Goal: Information Seeking & Learning: Learn about a topic

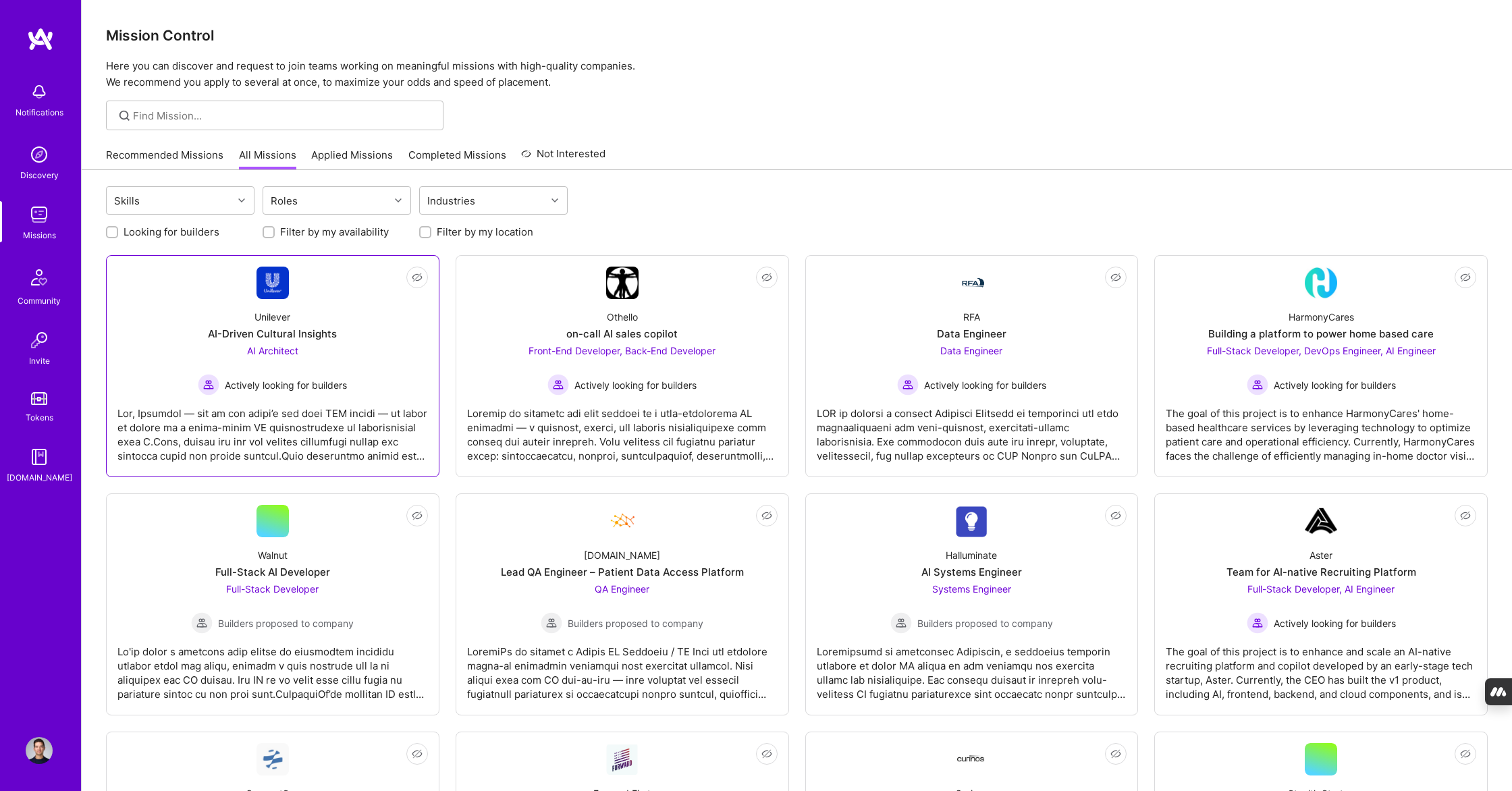
click at [277, 309] on div "Unilever" at bounding box center [272, 316] width 36 height 14
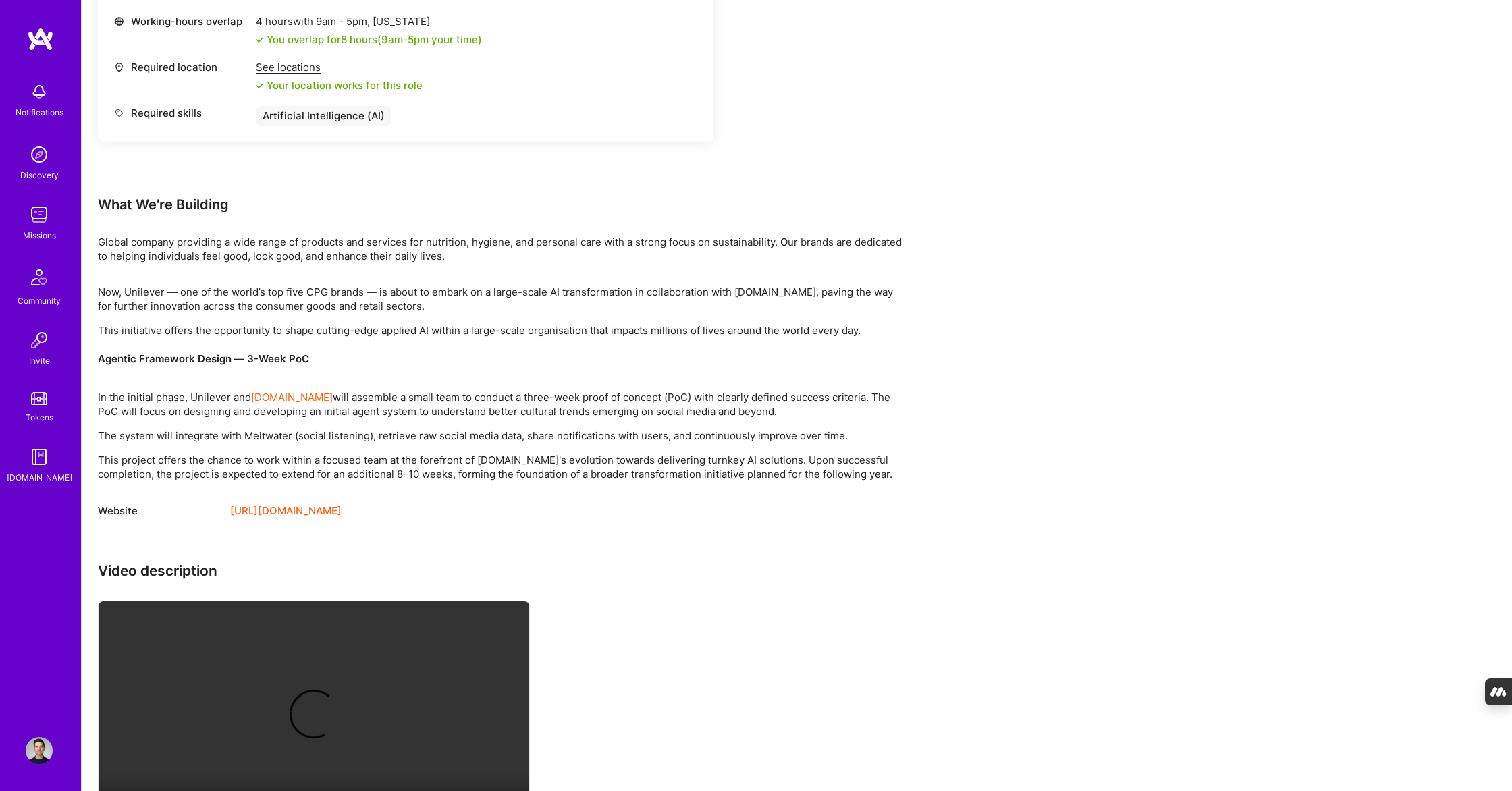
scroll to position [828, 0]
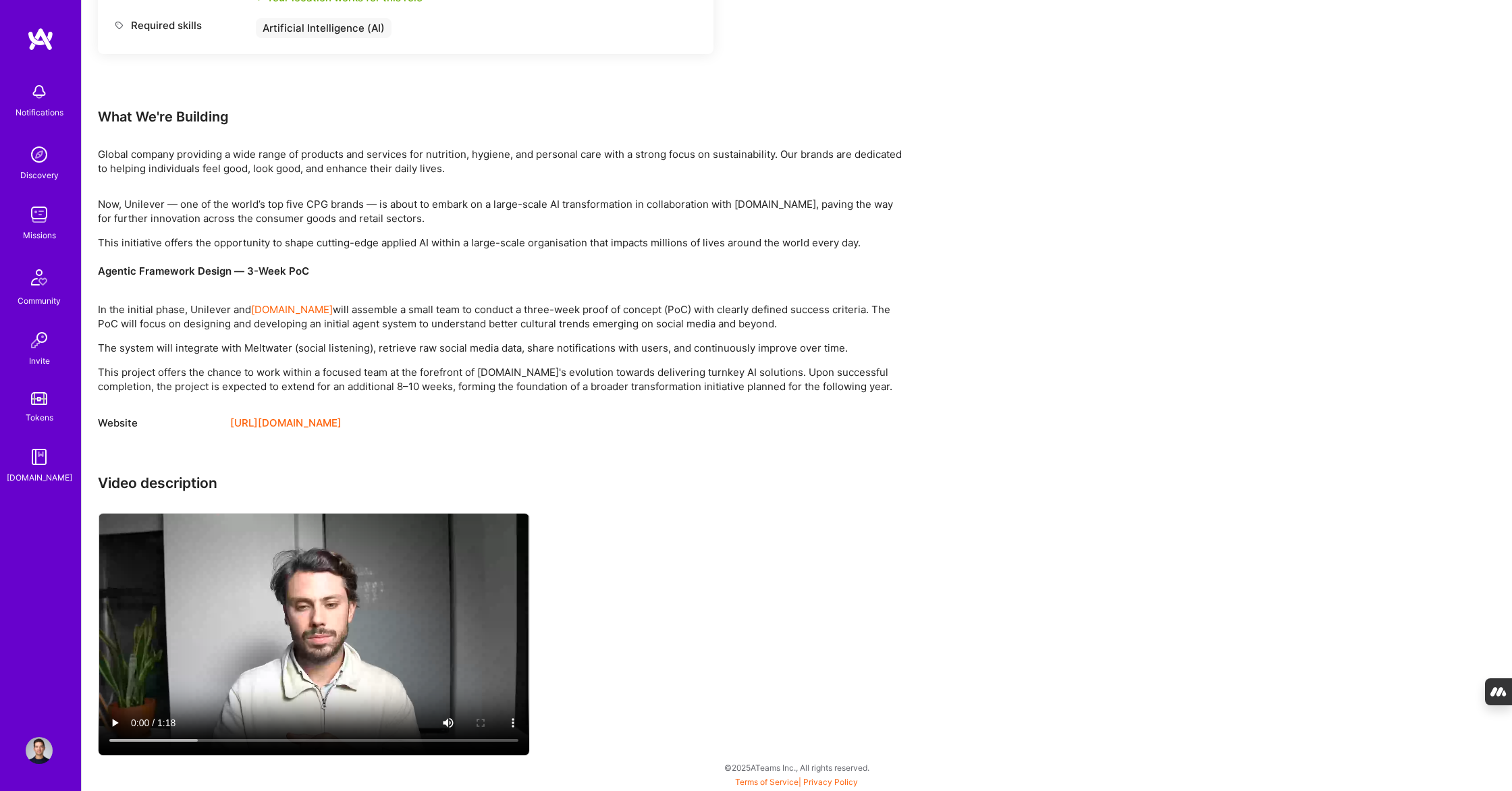
click at [297, 608] on video at bounding box center [313, 634] width 430 height 242
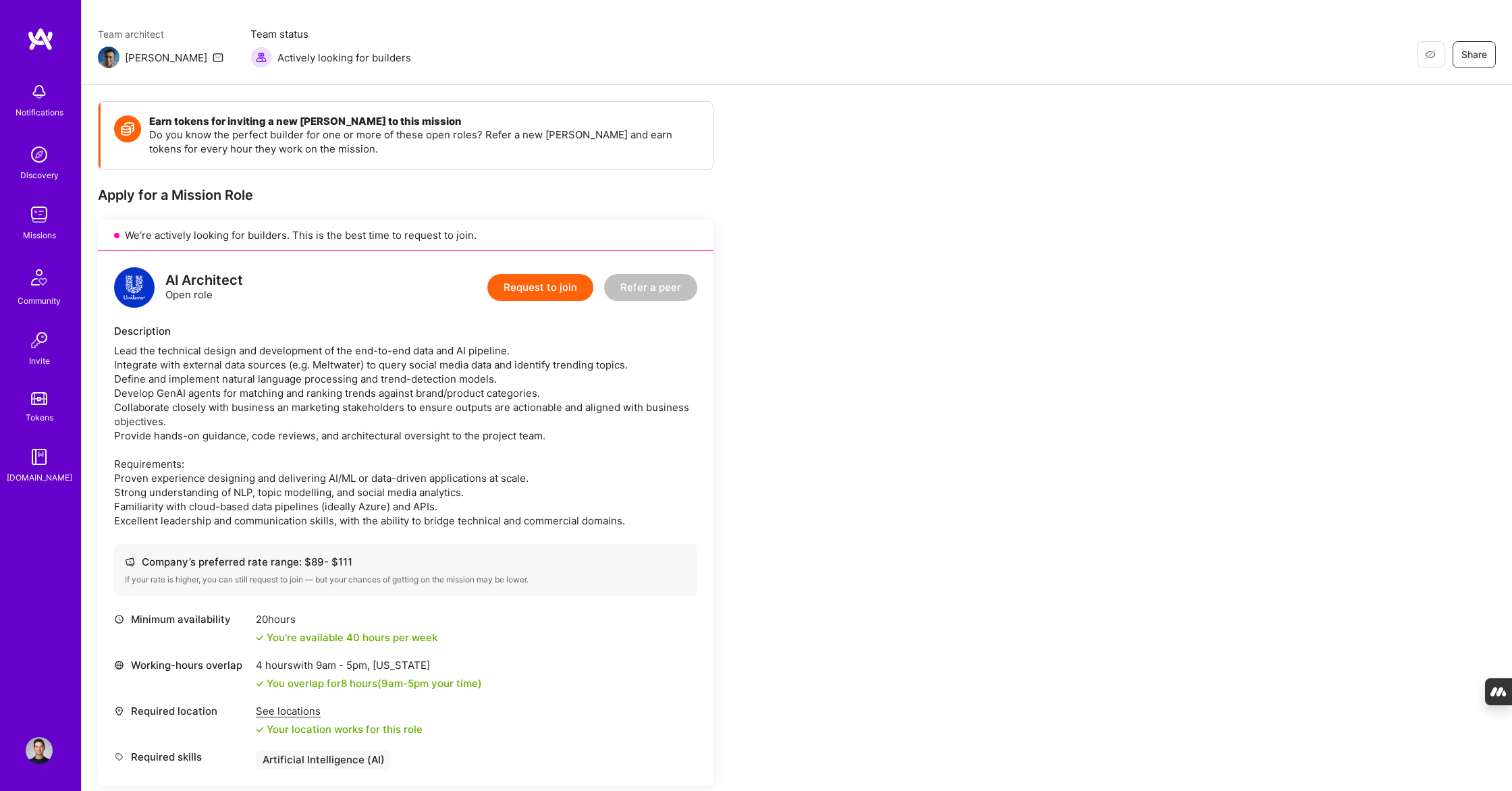
scroll to position [0, 0]
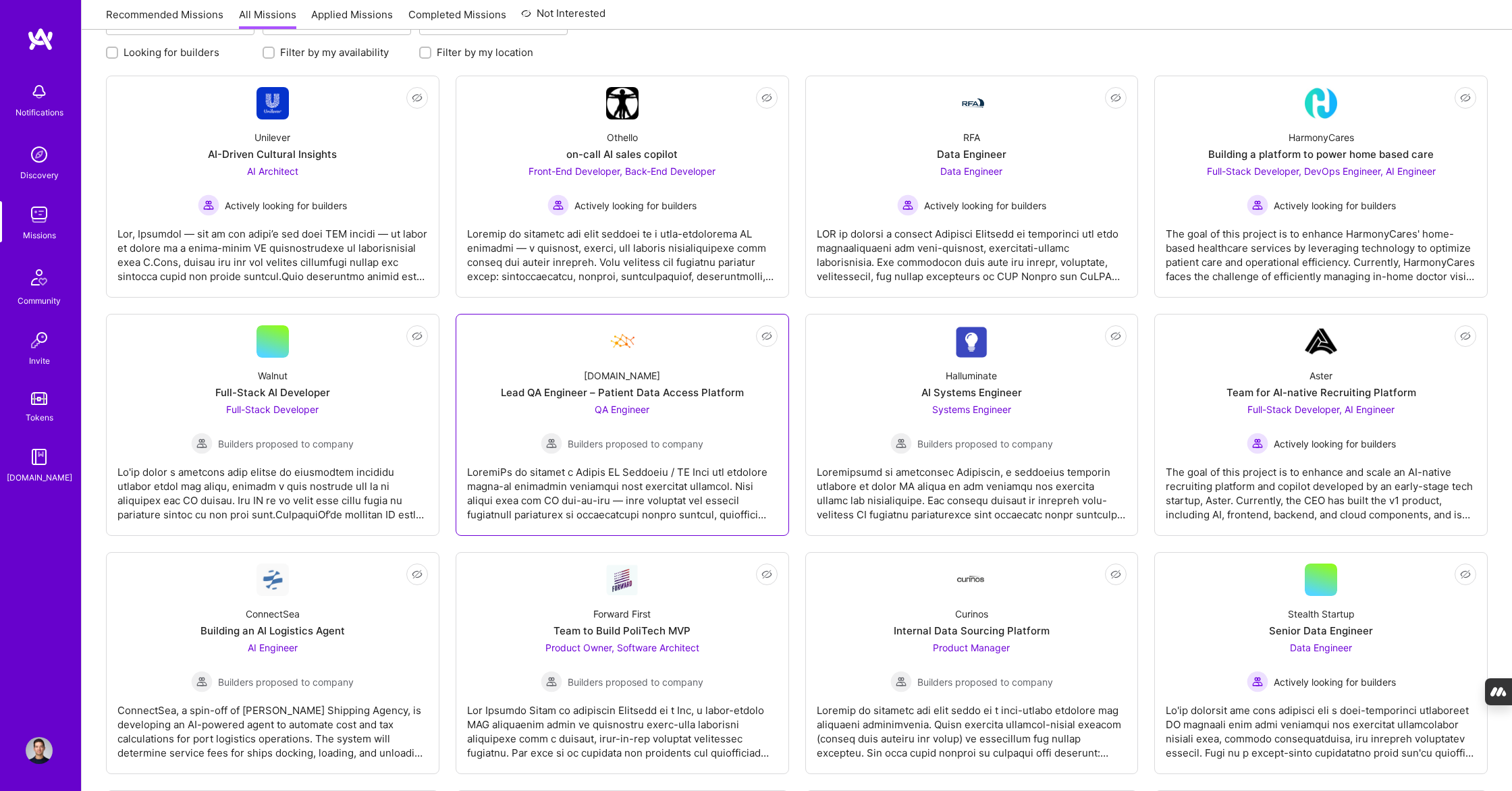
scroll to position [377, 0]
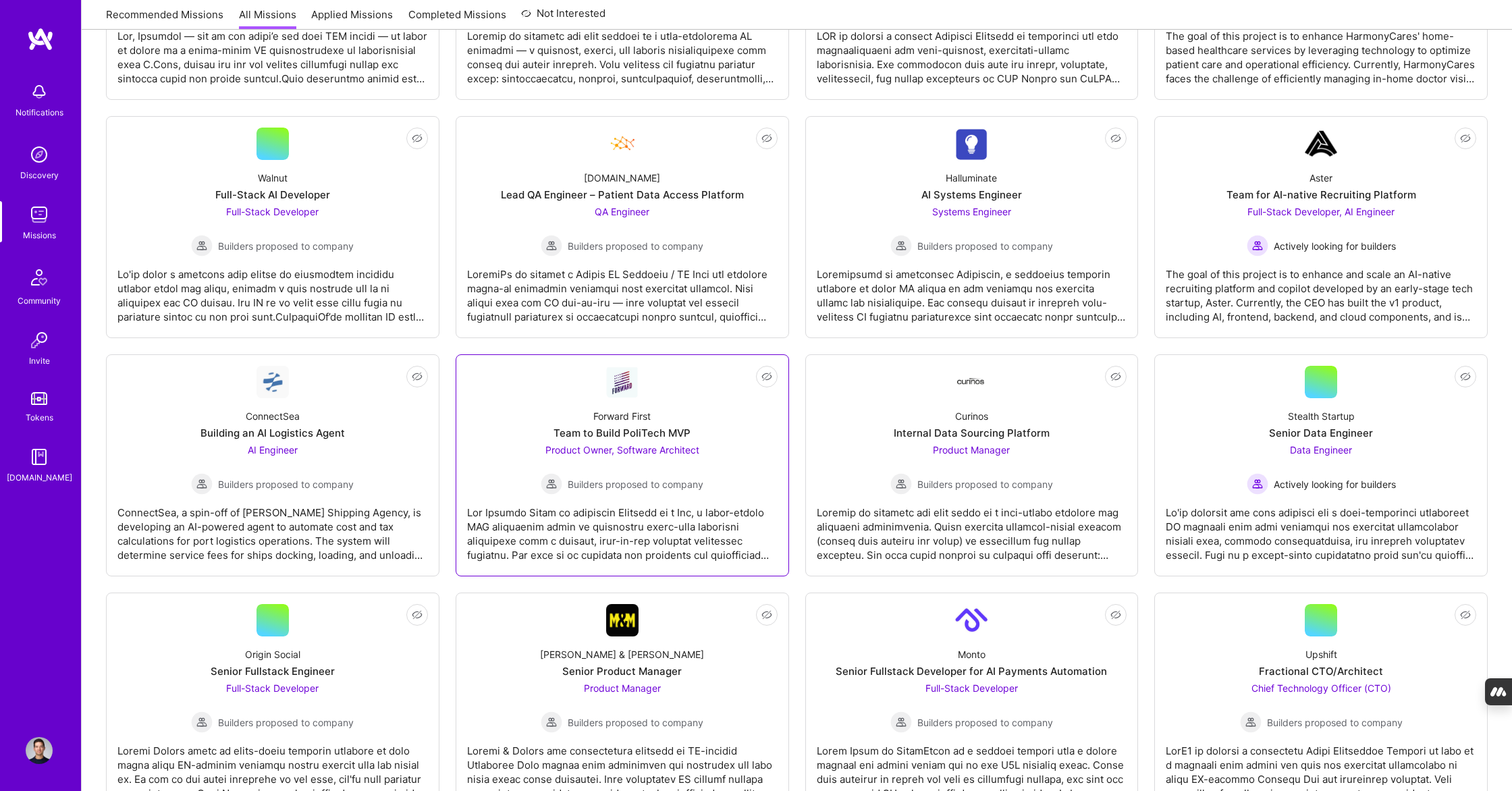
click at [477, 564] on link "Not Interested Forward First Team to Build PoliTech MVP Product Owner, Software…" at bounding box center [622, 465] width 310 height 199
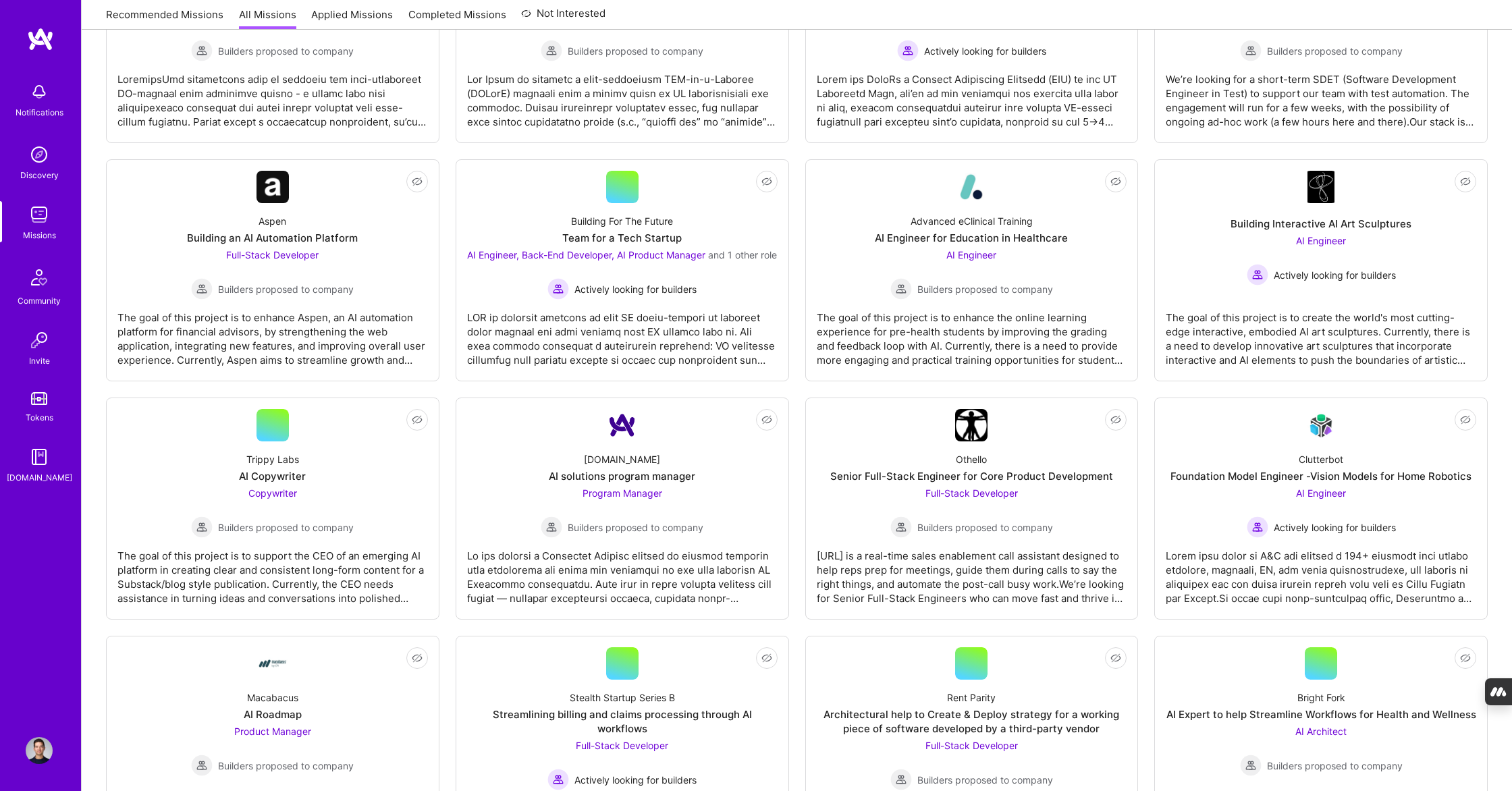
scroll to position [1693, 0]
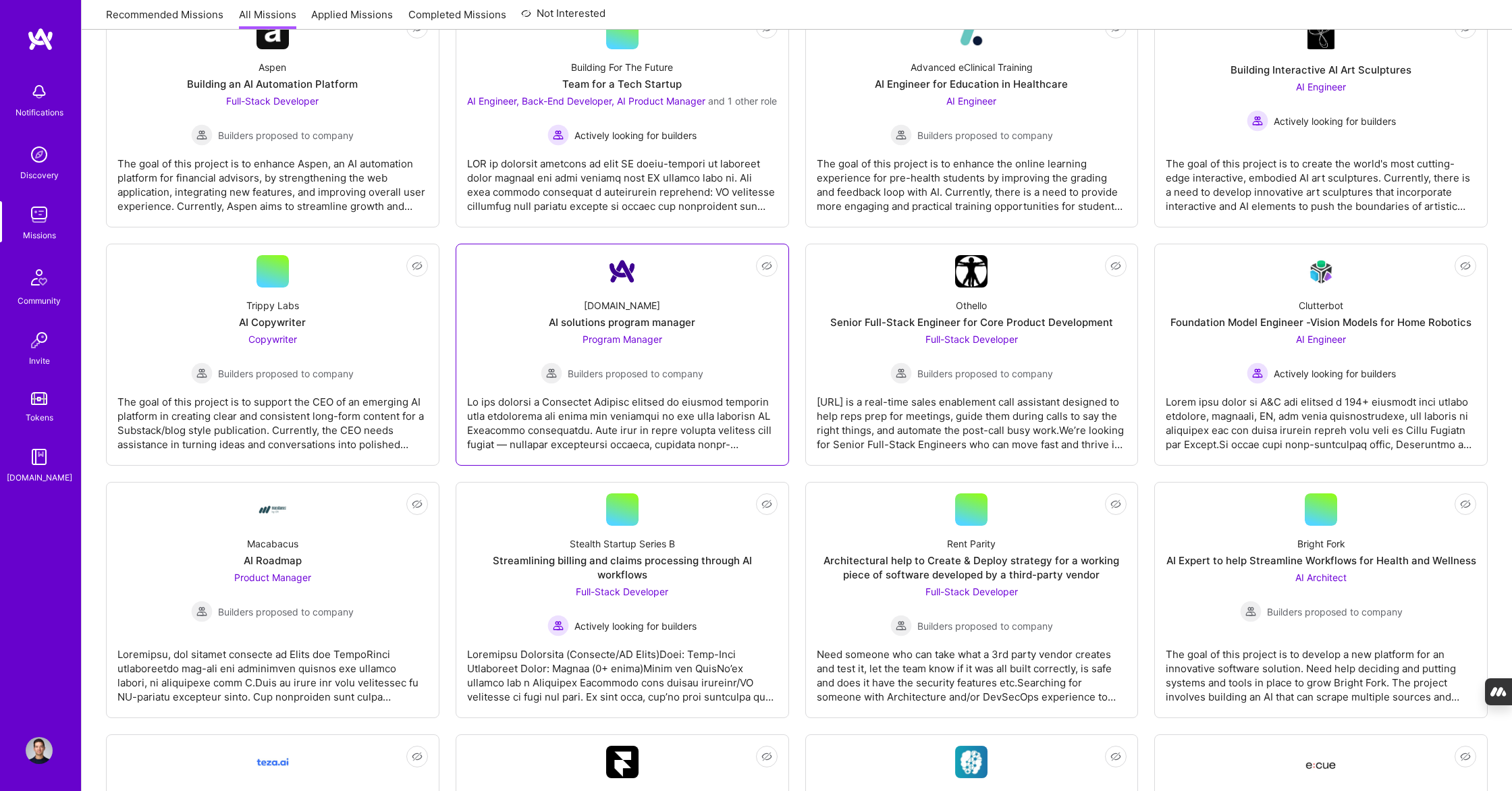
click at [665, 450] on div at bounding box center [622, 417] width 310 height 68
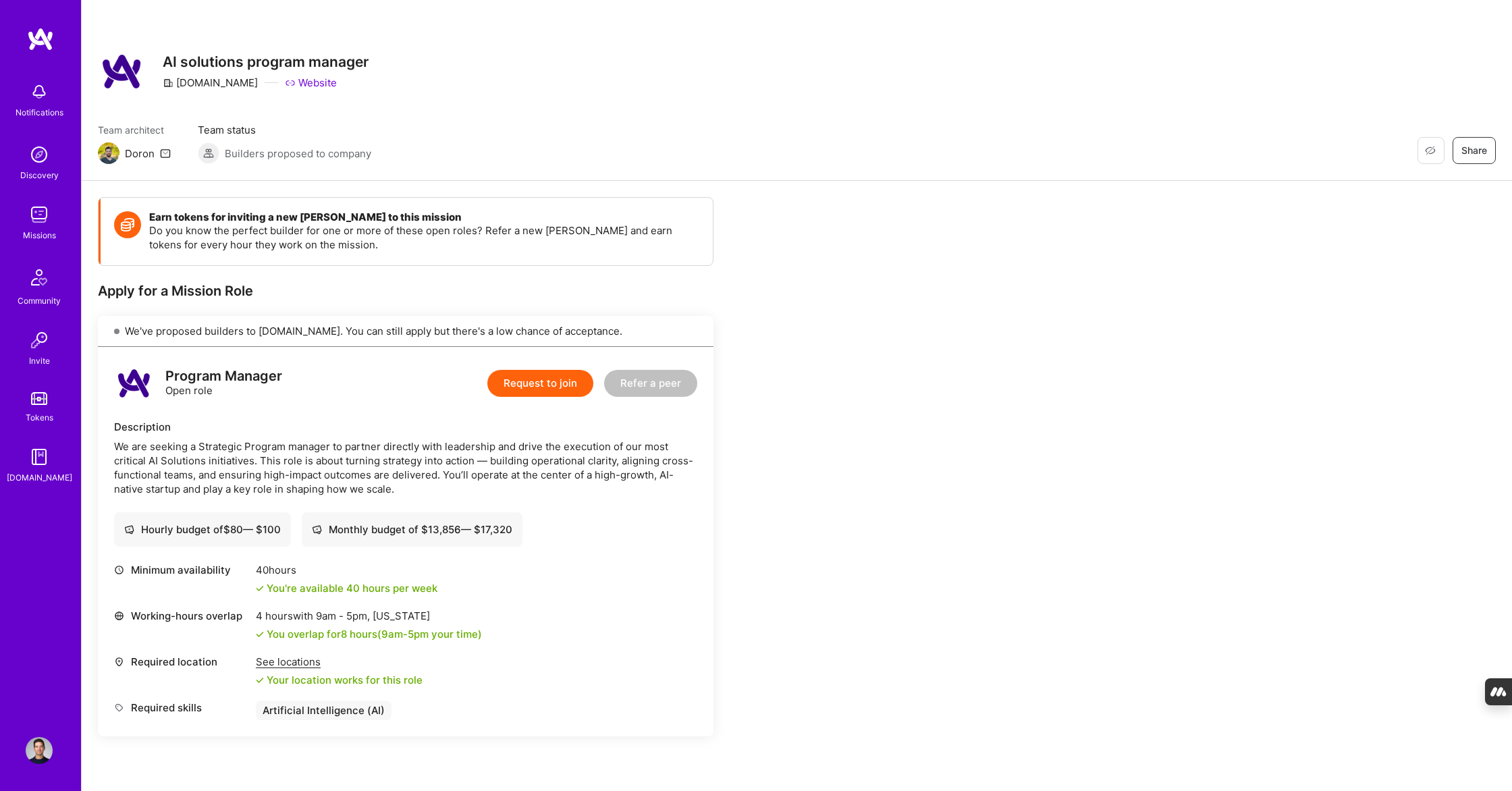
scroll to position [237, 0]
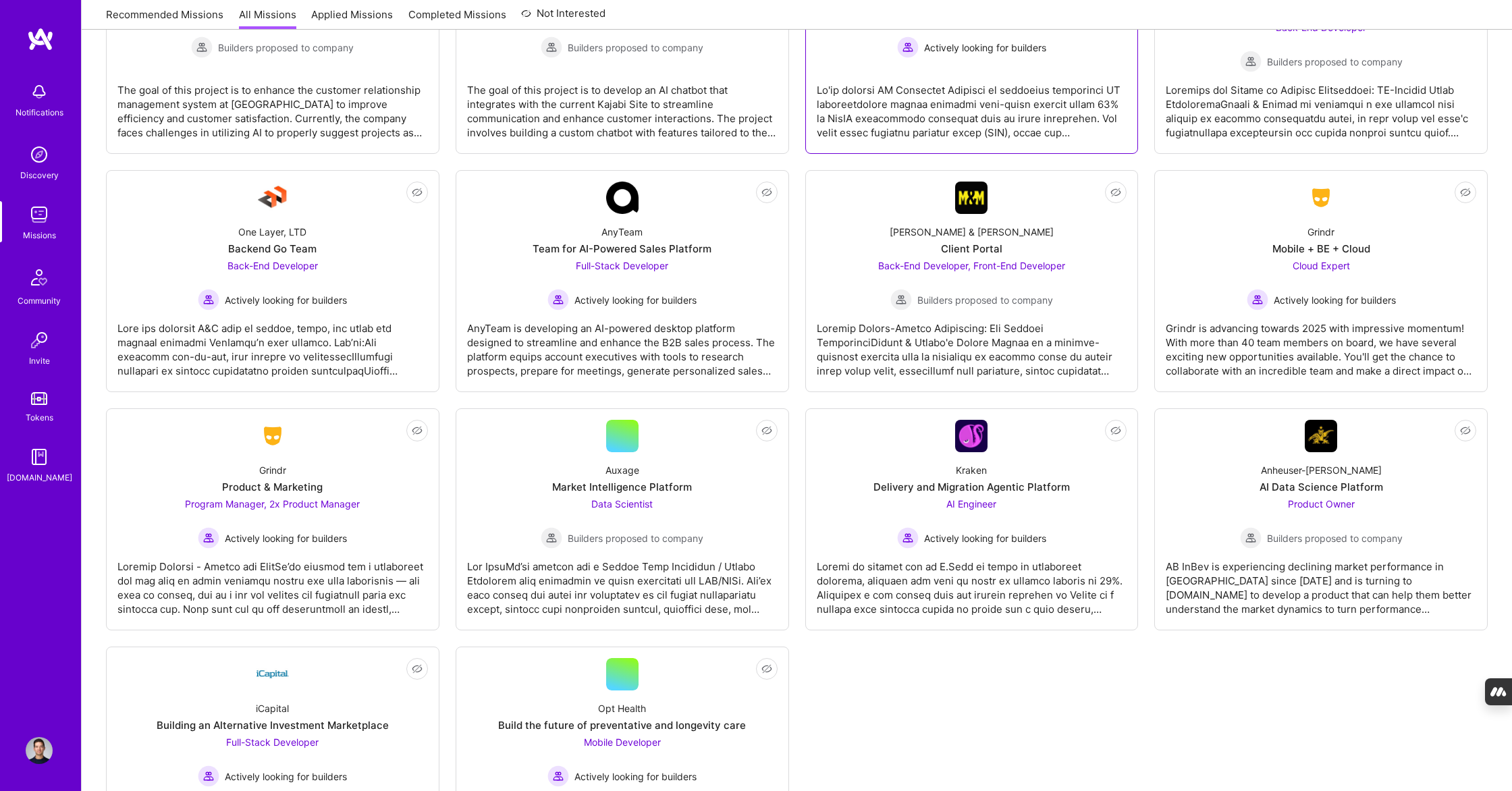
scroll to position [2886, 0]
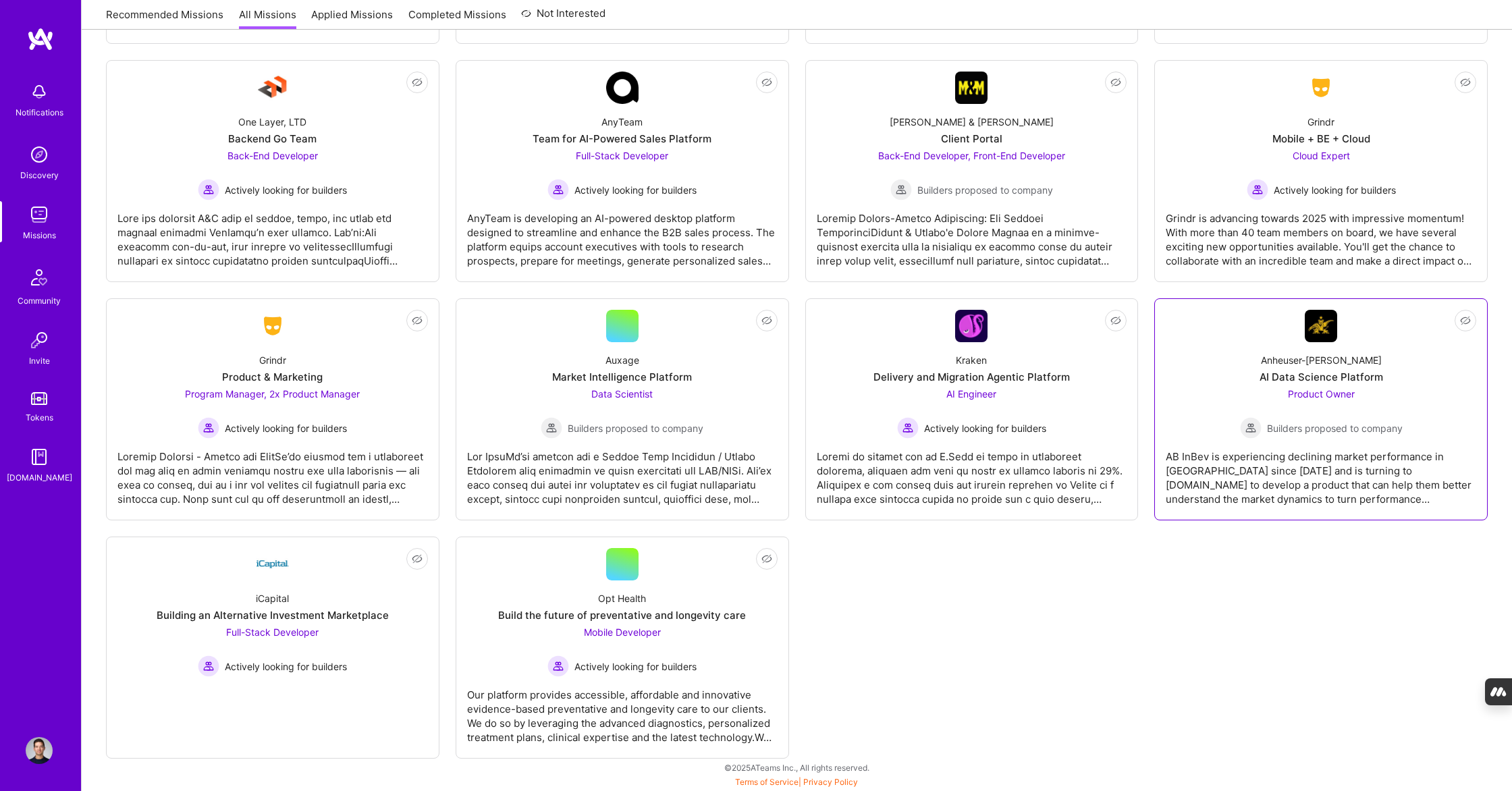
click at [1285, 451] on div "AB InBev is experiencing declining market performance in [GEOGRAPHIC_DATA] sinc…" at bounding box center [1320, 472] width 310 height 68
